Goal: Task Accomplishment & Management: Manage account settings

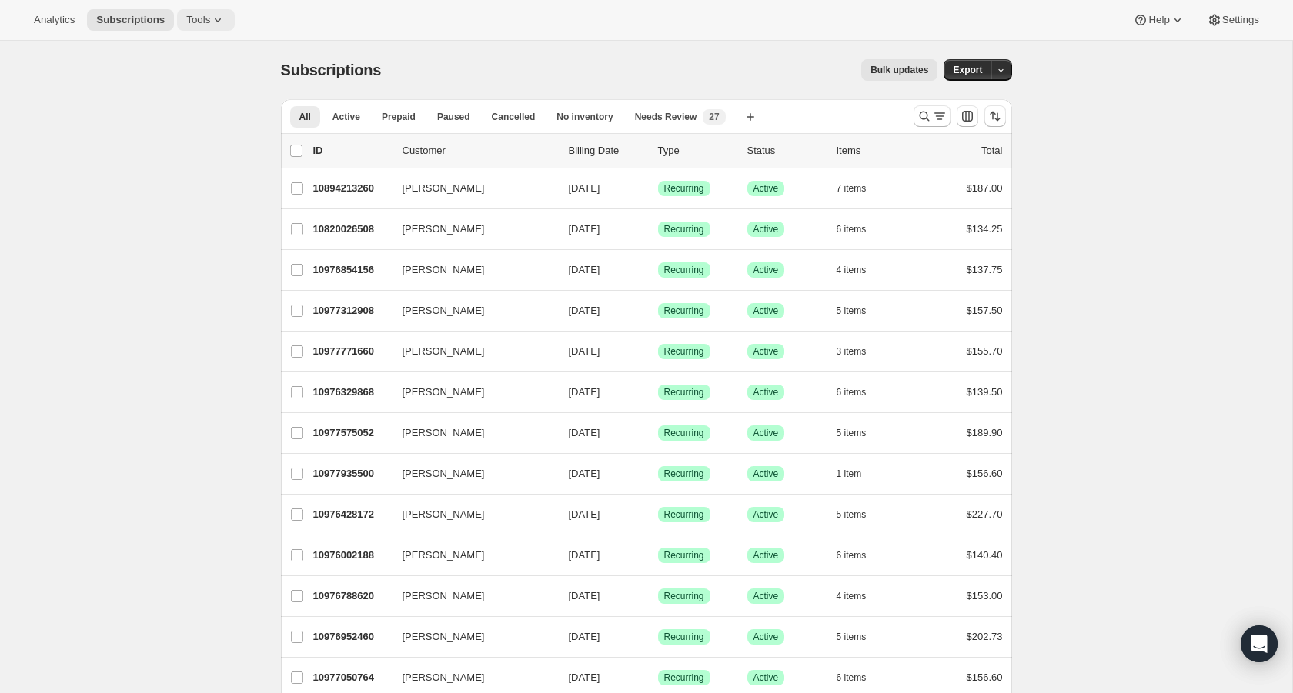
click at [210, 19] on span "Tools" at bounding box center [198, 20] width 24 height 12
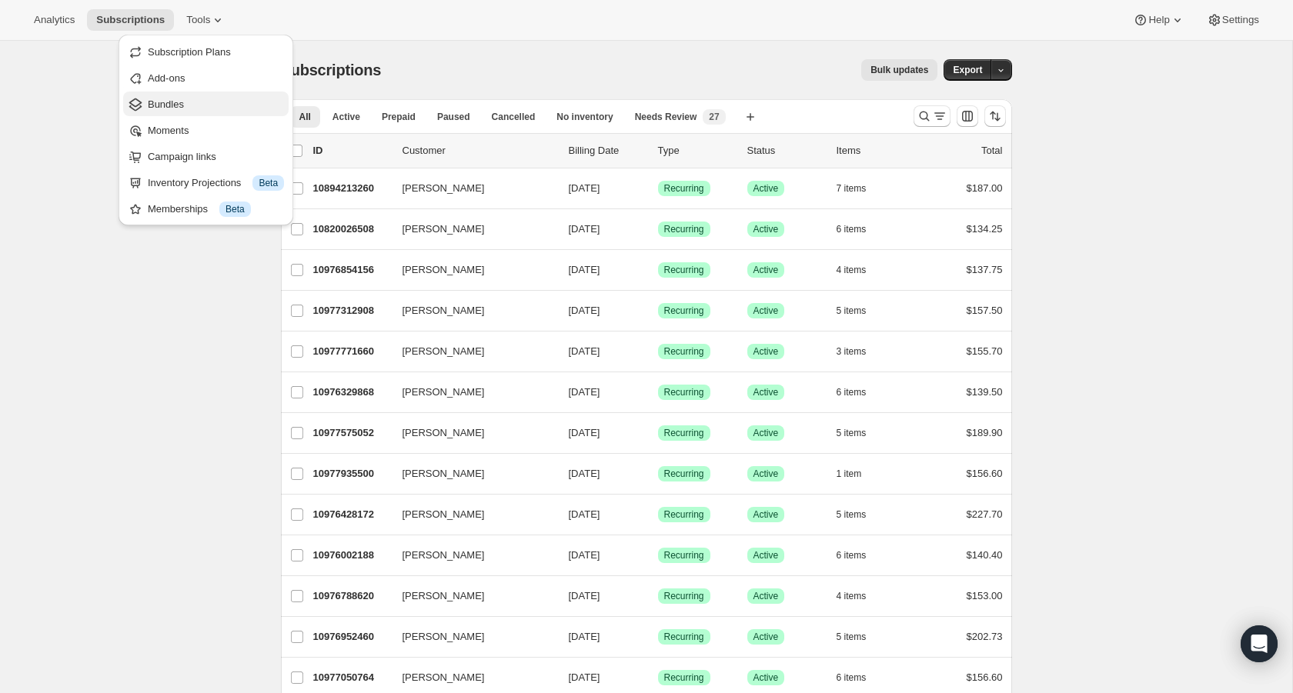
click at [181, 106] on span "Bundles" at bounding box center [166, 105] width 36 height 12
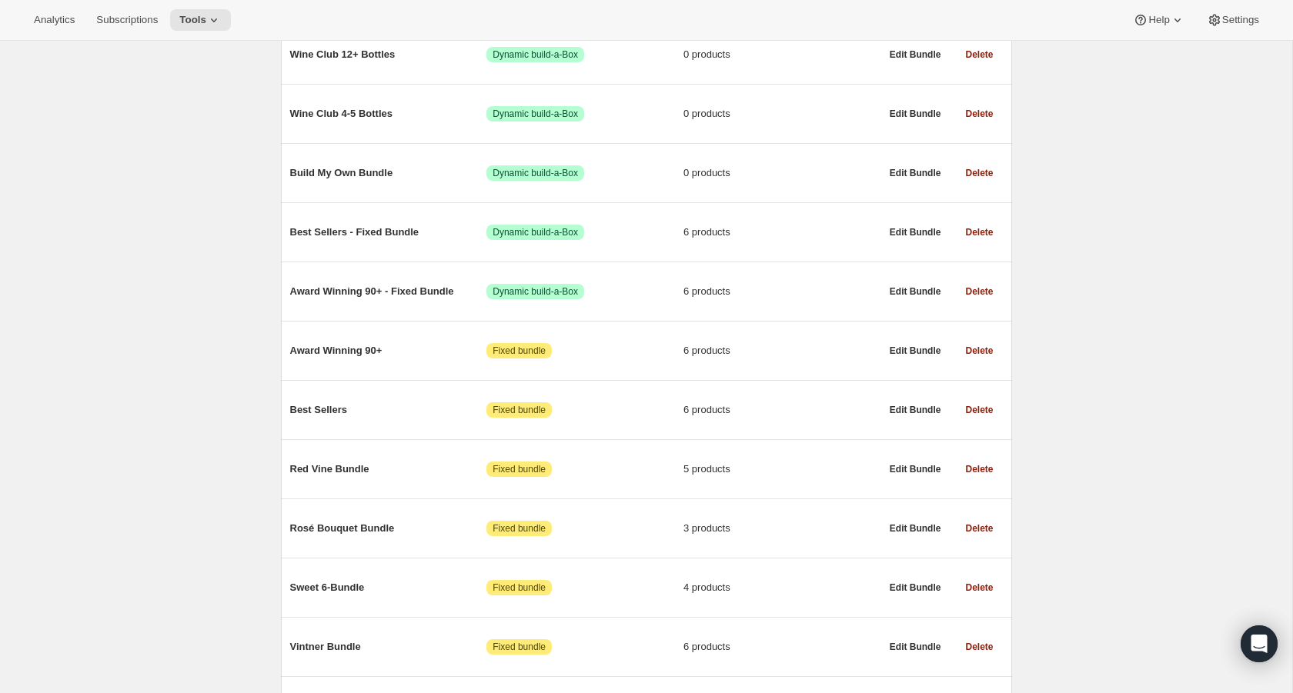
scroll to position [313, 0]
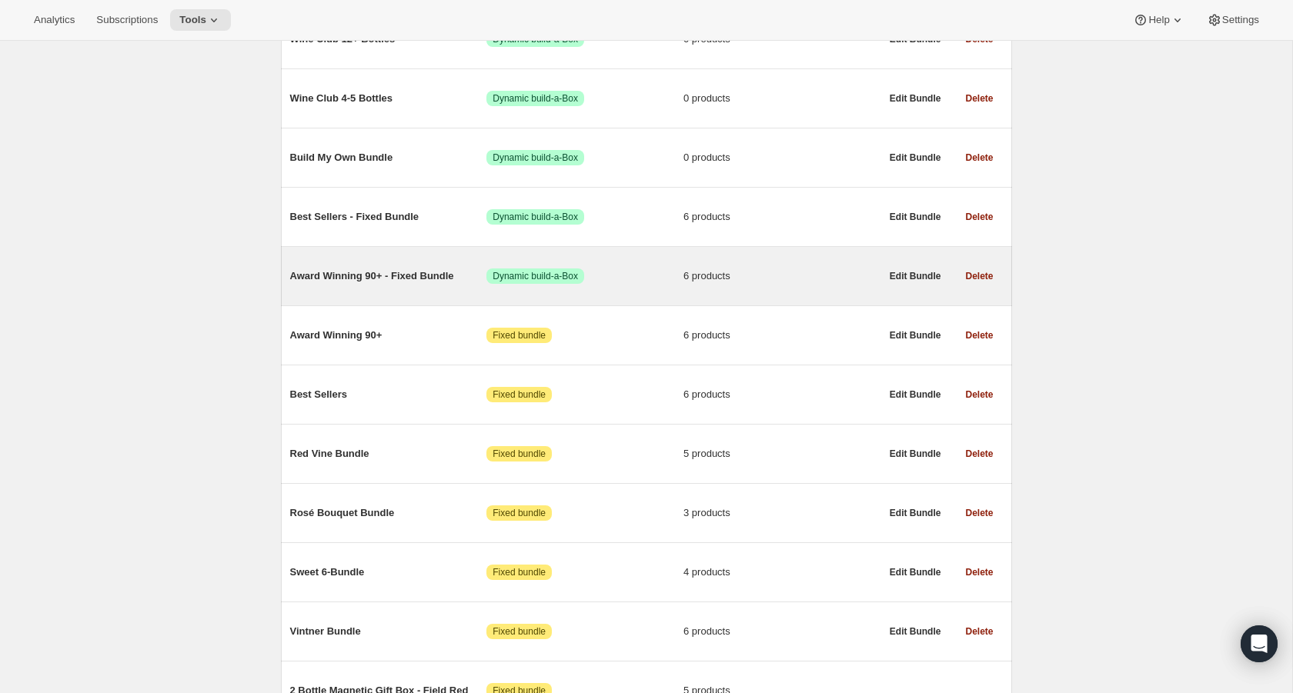
click at [303, 282] on span "Award Winning 90+ - Fixed Bundle" at bounding box center [388, 276] width 197 height 15
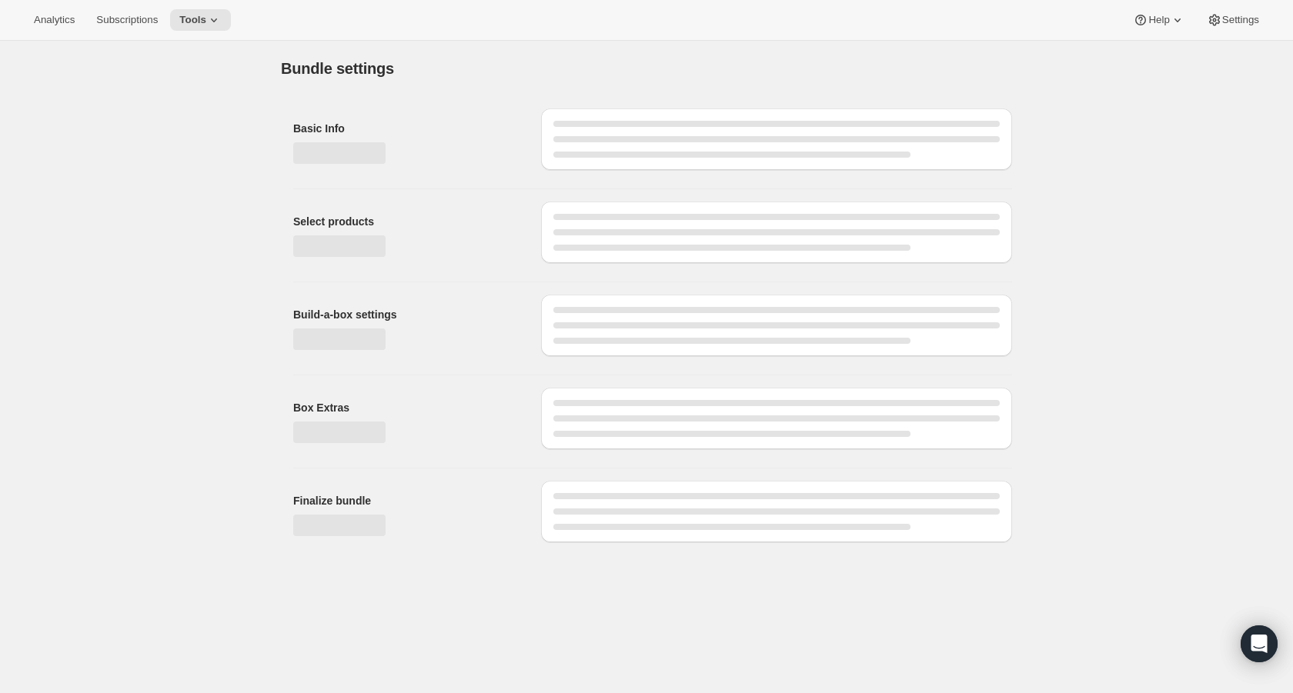
type input "Award Winning 90+ - Fixed Bundle"
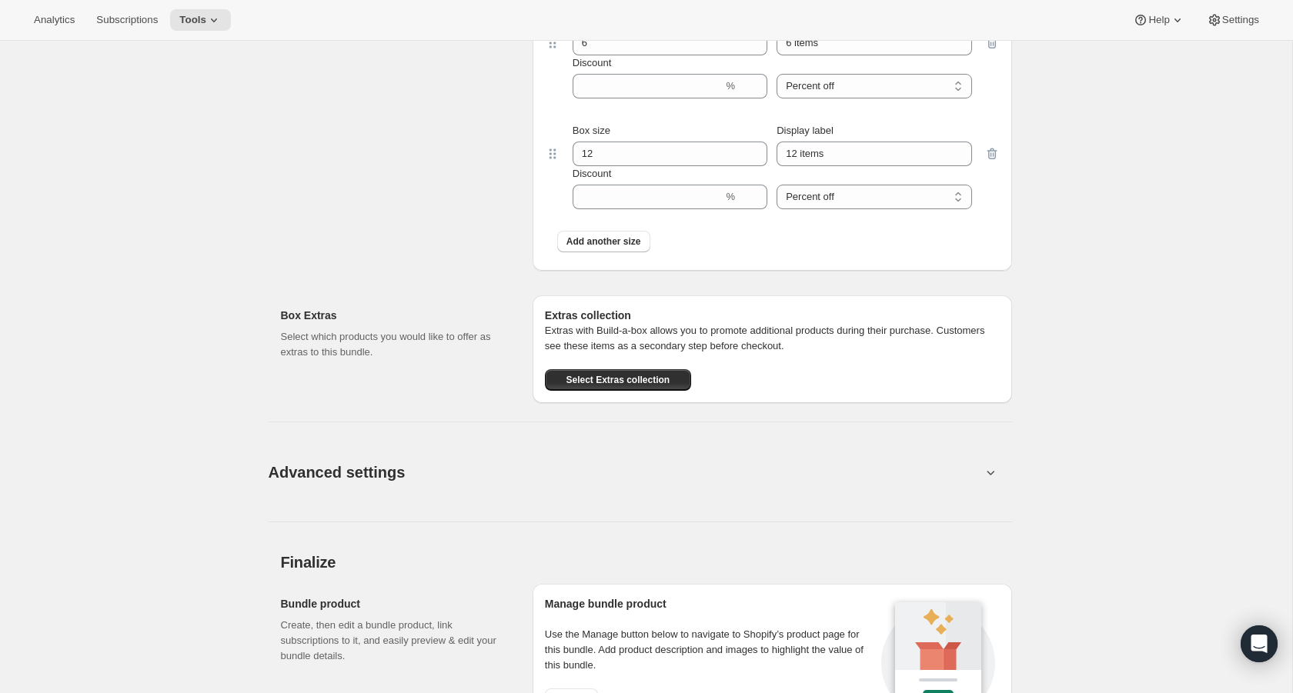
scroll to position [1064, 0]
click at [313, 460] on span "Advanced settings" at bounding box center [337, 470] width 137 height 25
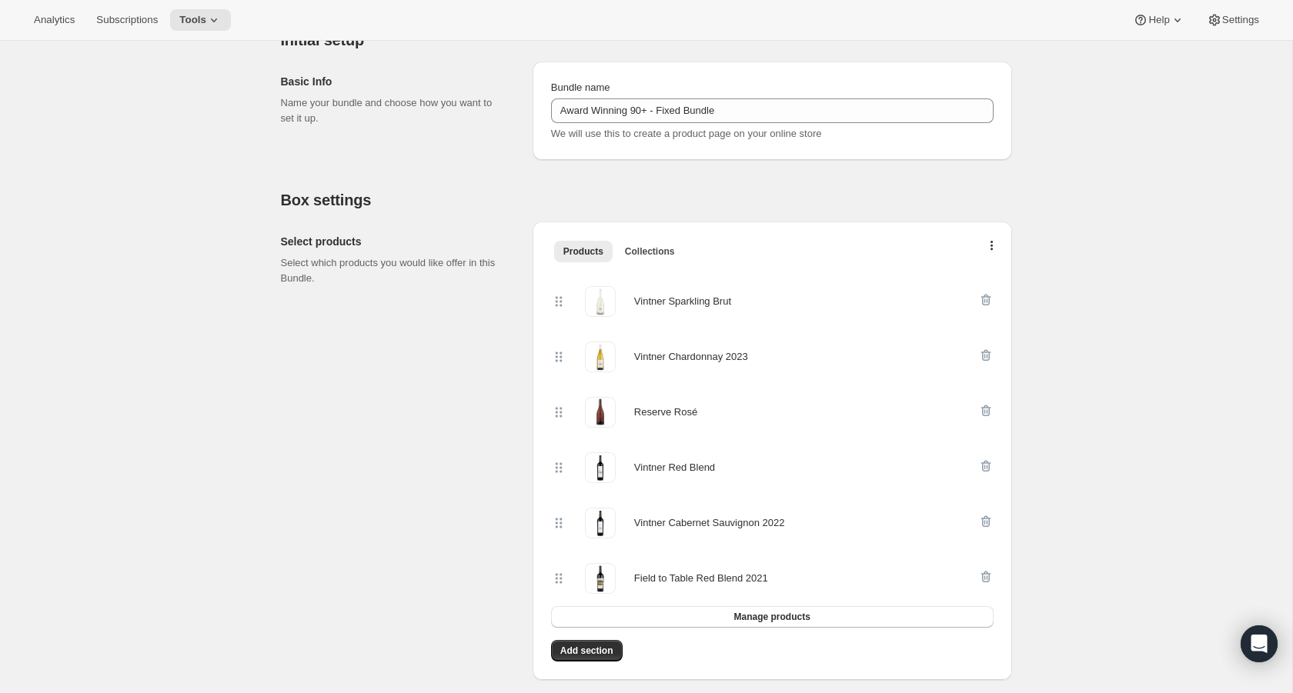
scroll to position [0, 0]
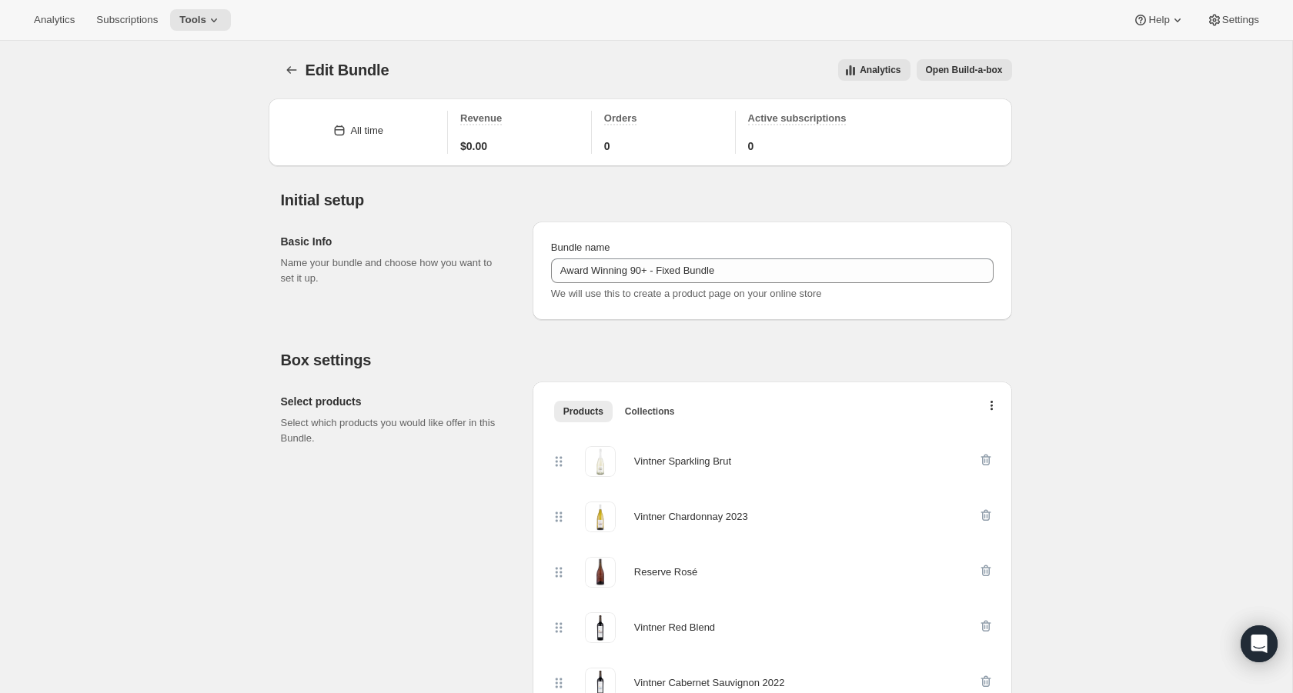
click at [960, 69] on span "Open Build-a-box" at bounding box center [964, 70] width 77 height 12
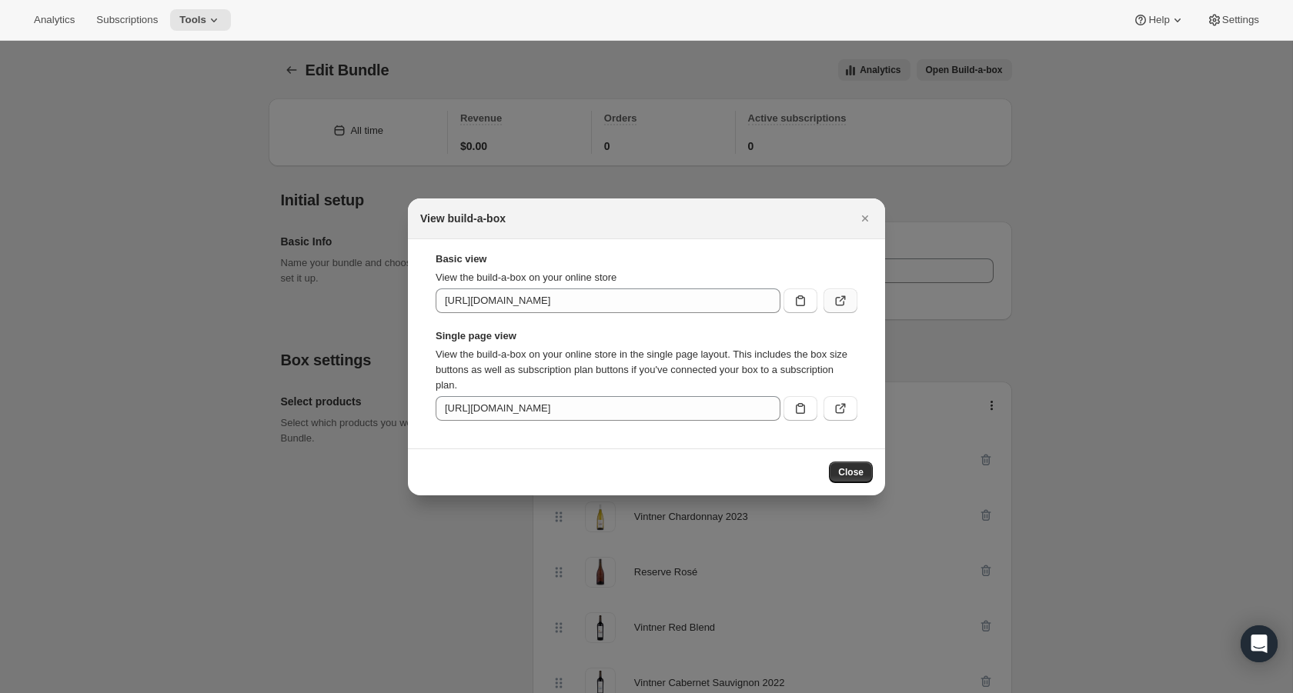
click at [843, 296] on icon ":rd9:" at bounding box center [840, 300] width 15 height 15
click at [864, 216] on icon "Close" at bounding box center [864, 218] width 15 height 15
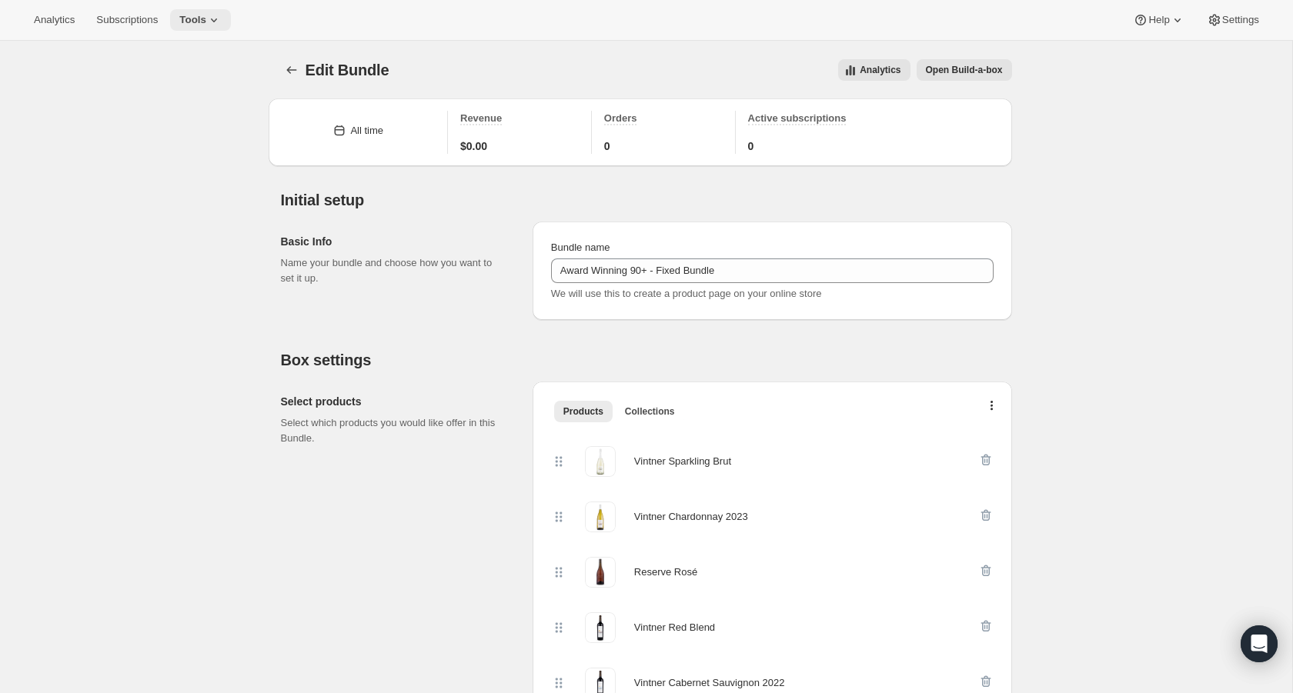
click at [192, 19] on span "Tools" at bounding box center [192, 20] width 27 height 12
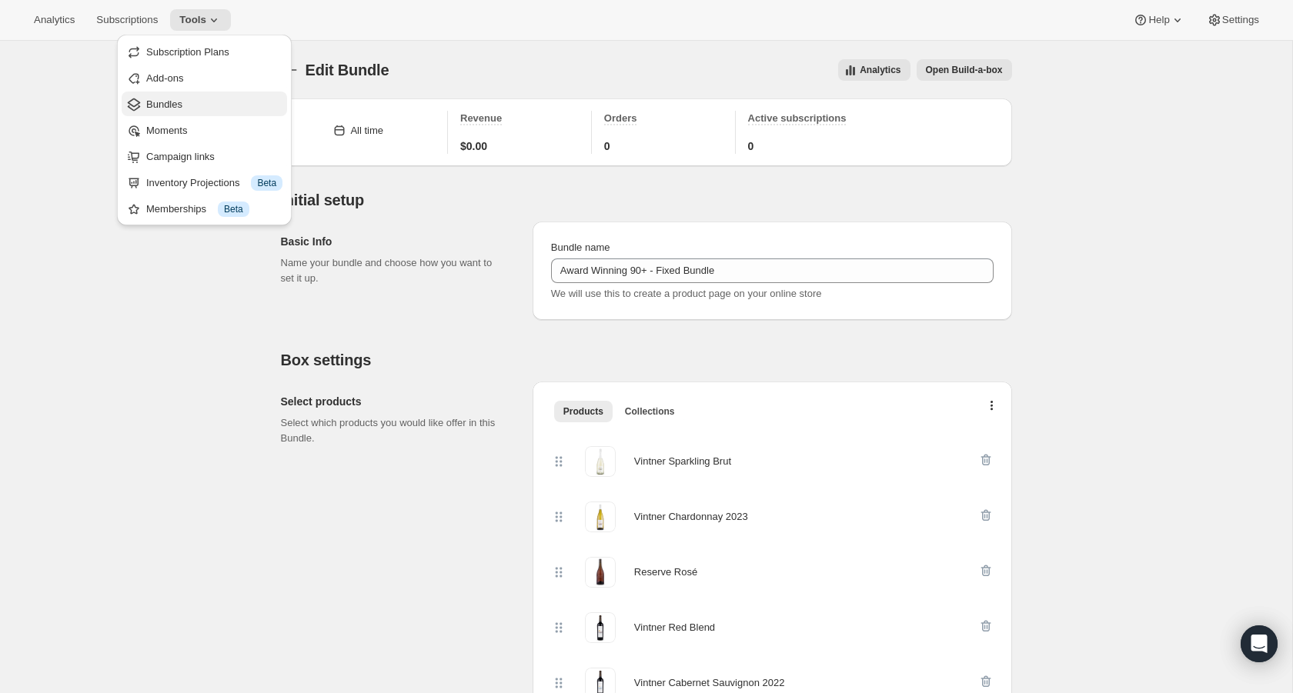
click at [172, 104] on span "Bundles" at bounding box center [164, 105] width 36 height 12
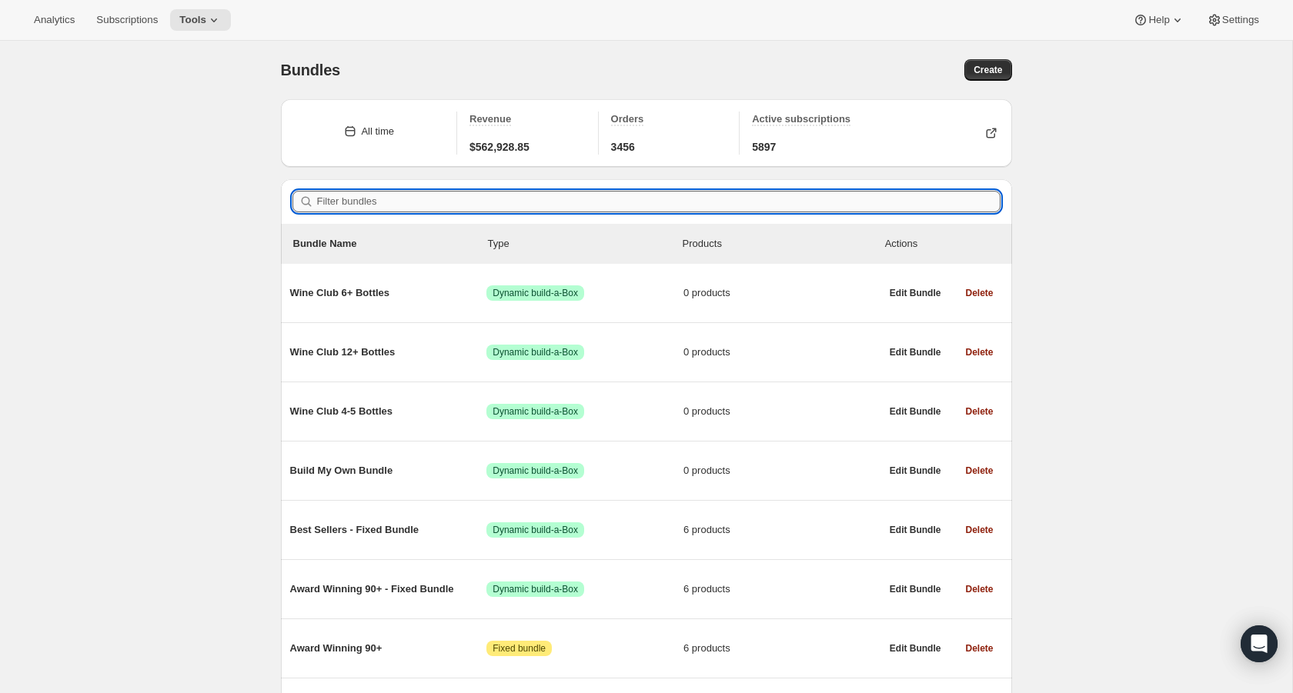
click at [408, 201] on input "Filter bundles" at bounding box center [658, 202] width 683 height 22
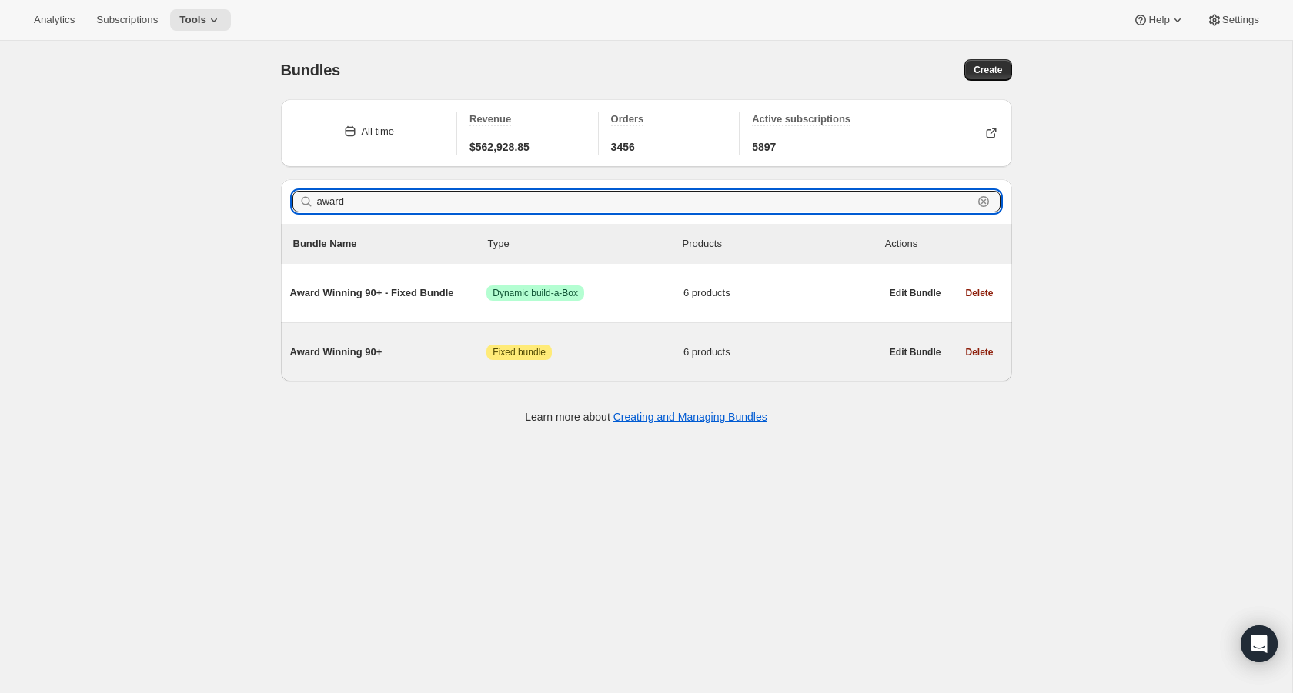
type input "award"
click at [346, 347] on span "Award Winning 90+" at bounding box center [388, 352] width 197 height 15
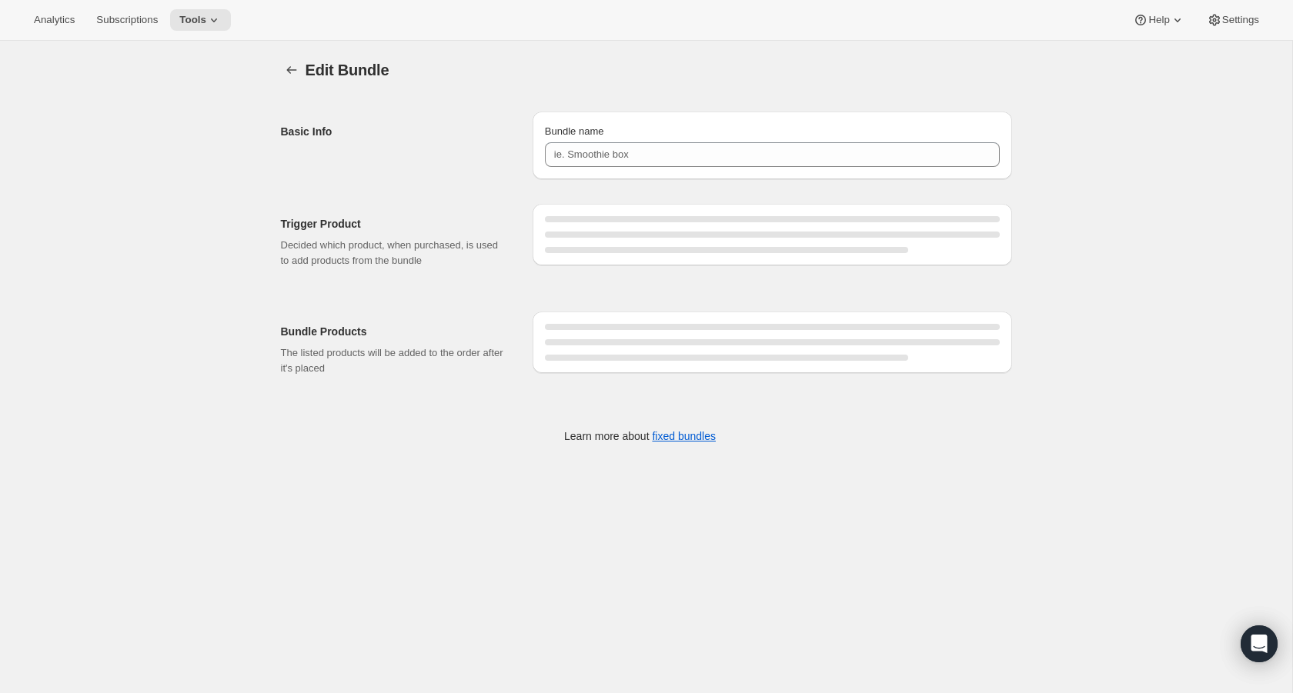
type input "Award Winning 90+"
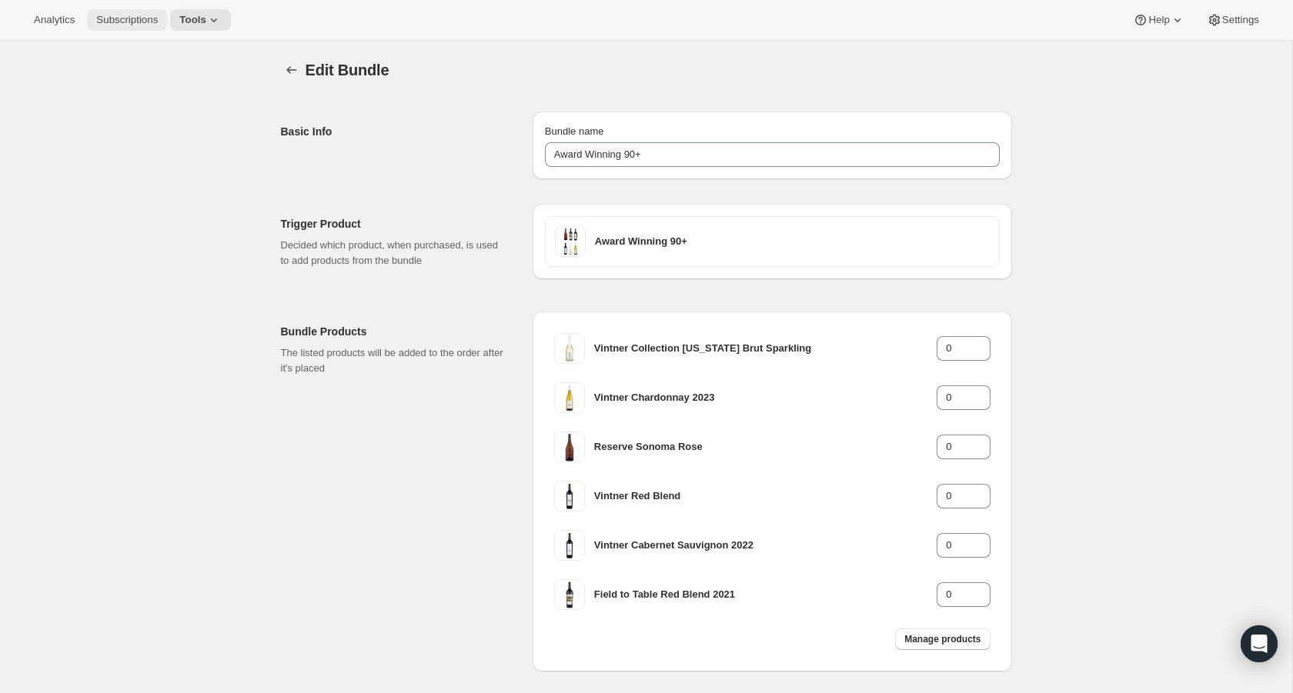
click at [149, 22] on span "Subscriptions" at bounding box center [127, 20] width 62 height 12
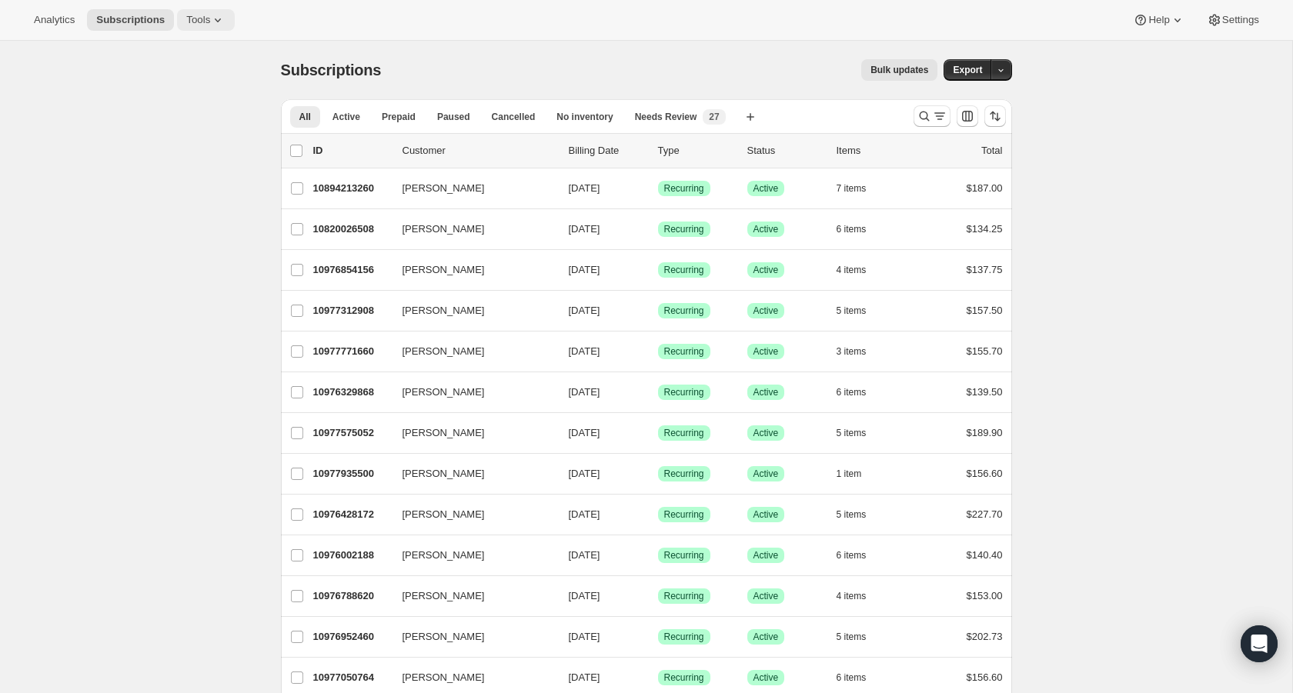
click at [195, 23] on span "Tools" at bounding box center [198, 20] width 24 height 12
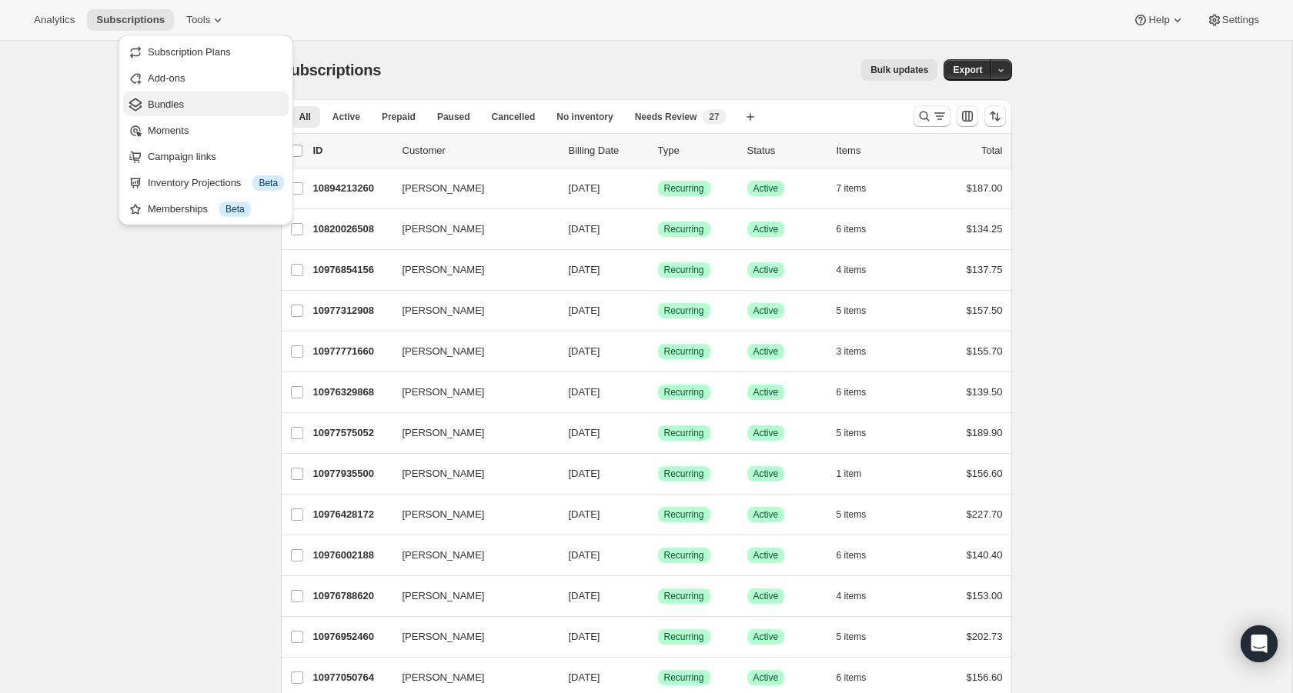
click at [170, 107] on span "Bundles" at bounding box center [166, 105] width 36 height 12
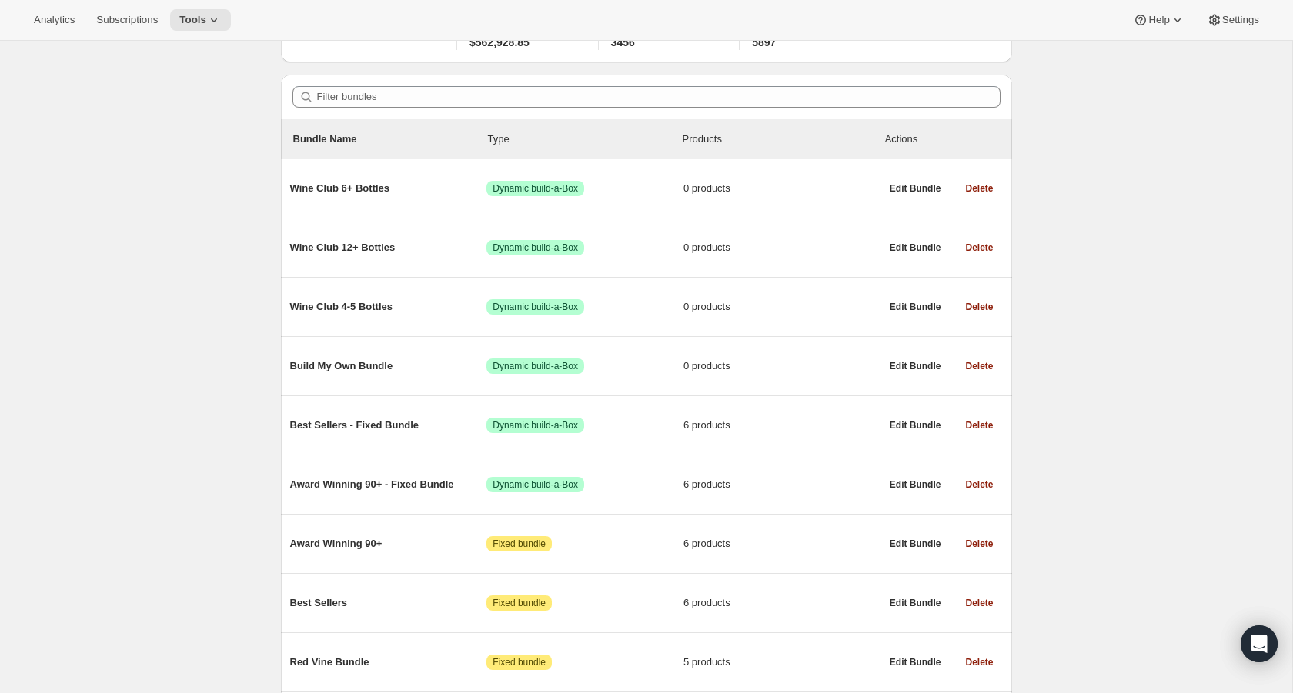
scroll to position [137, 0]
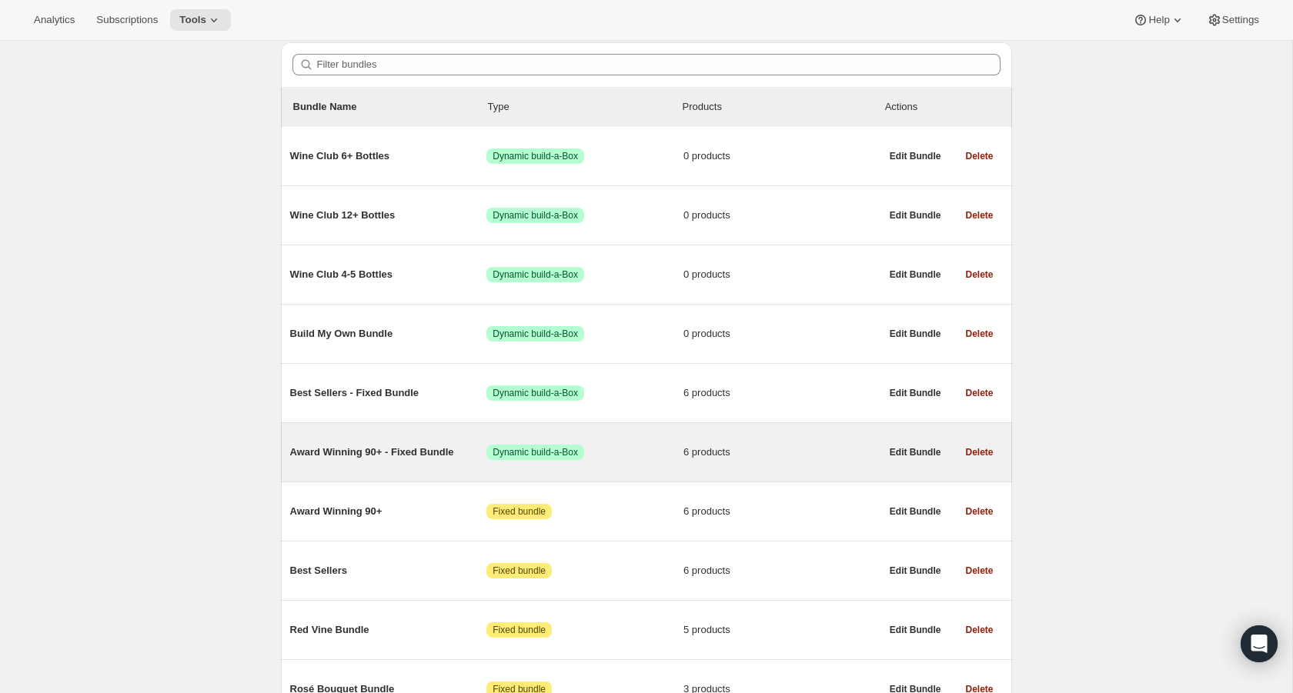
click at [318, 456] on span "Award Winning 90+ - Fixed Bundle" at bounding box center [388, 452] width 197 height 15
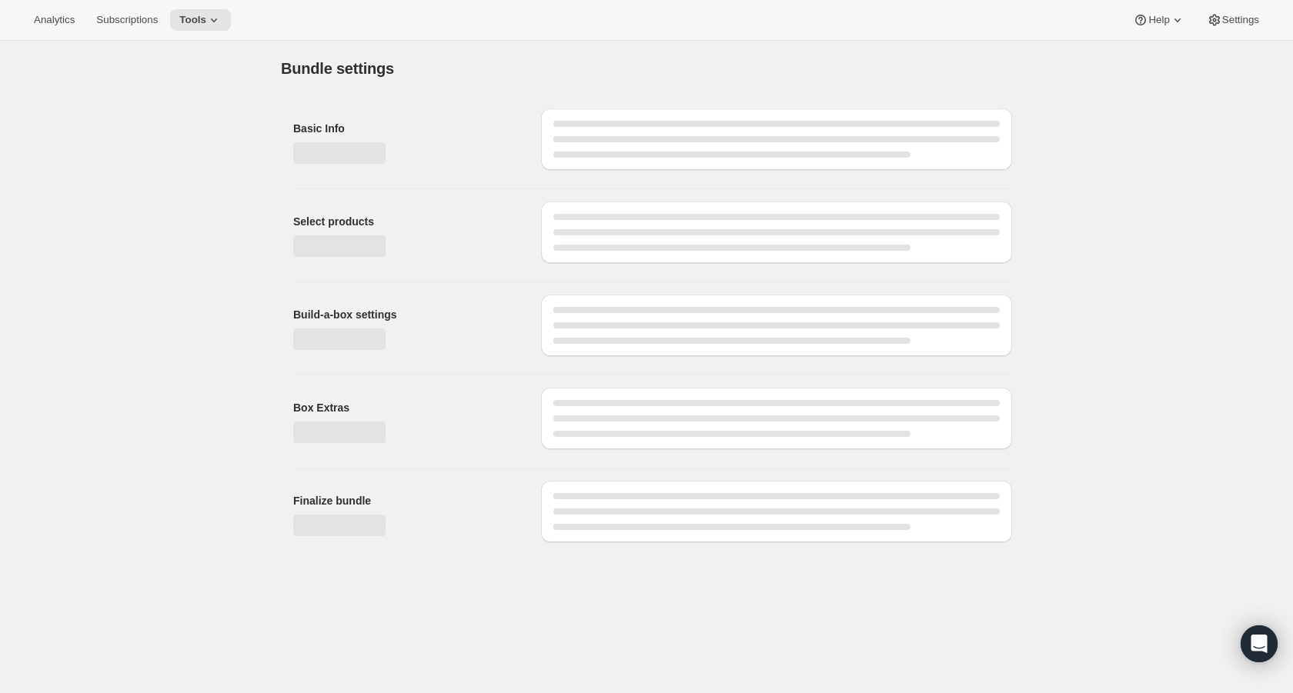
type input "Award Winning 90+ - Fixed Bundle"
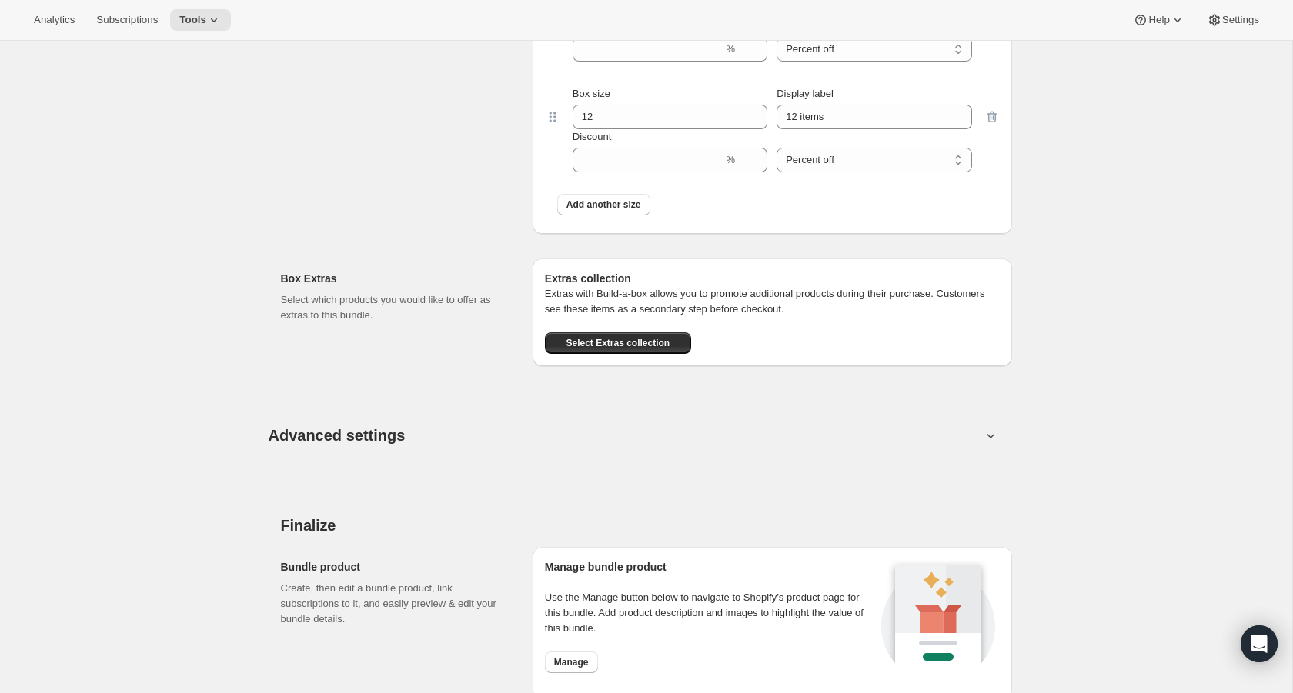
scroll to position [1100, 0]
